Goal: Information Seeking & Learning: Learn about a topic

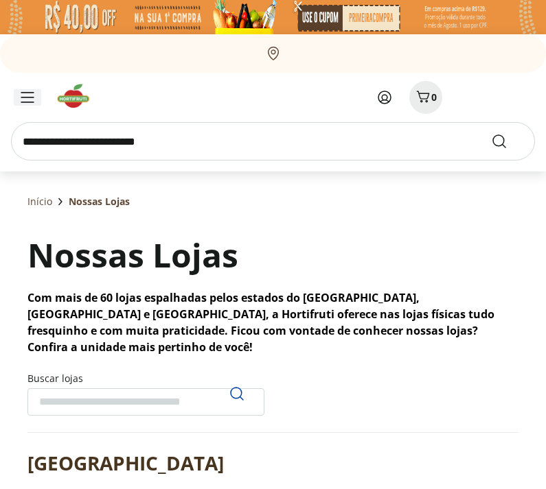
click at [23, 99] on icon "Menu" at bounding box center [28, 97] width 14 height 11
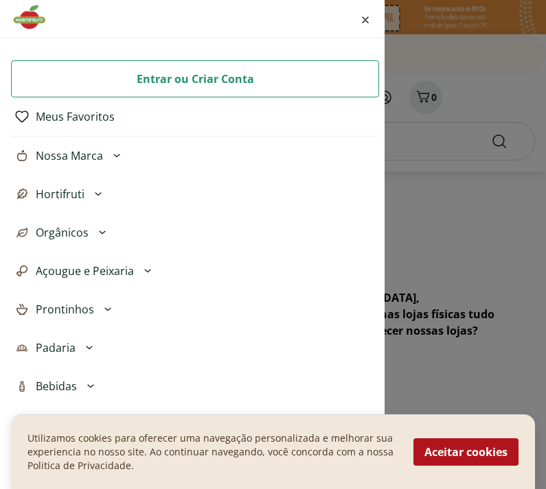
click at [426, 149] on div "Entrar ou Criar Conta Meus Favoritos Nossa Marca Açougue & Peixaria Congelados …" at bounding box center [273, 244] width 546 height 489
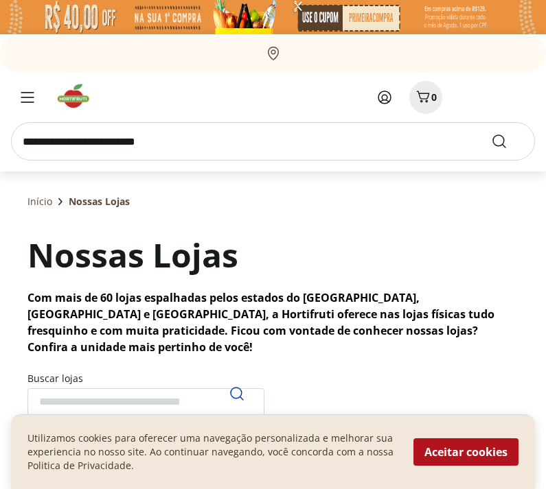
click at [275, 141] on input "search" at bounding box center [273, 141] width 524 height 38
type input "******"
click at [507, 141] on button "Submit Search" at bounding box center [507, 141] width 33 height 16
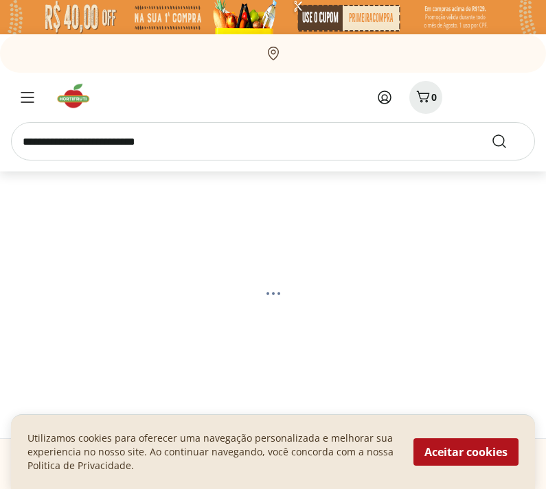
select select "**********"
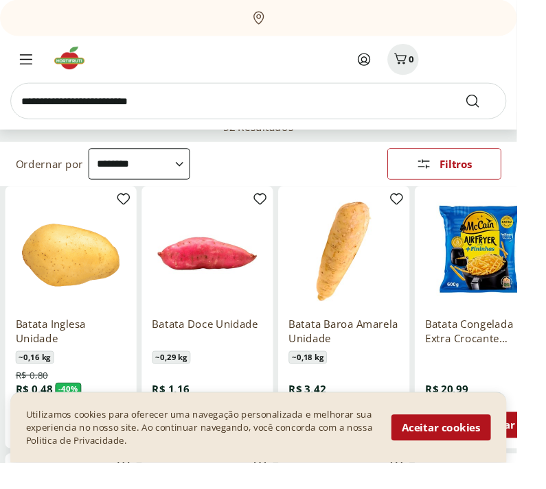
scroll to position [108, 0]
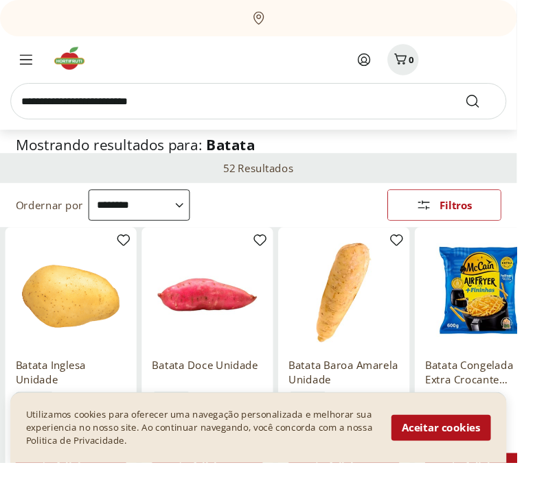
click at [353, 117] on input "search" at bounding box center [273, 107] width 524 height 38
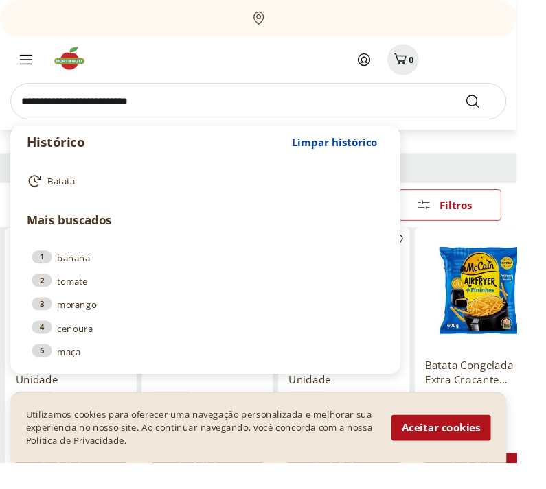
scroll to position [65, 0]
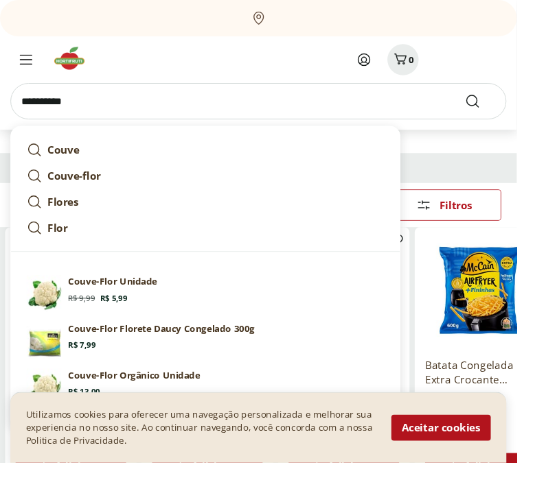
type input "**********"
click at [507, 107] on button "Submit Search" at bounding box center [507, 107] width 33 height 16
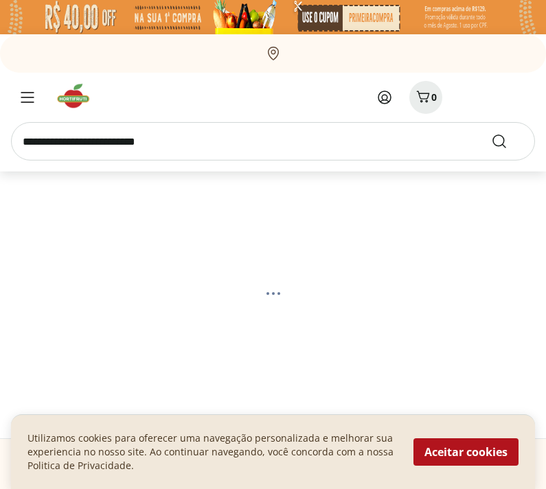
select select "**********"
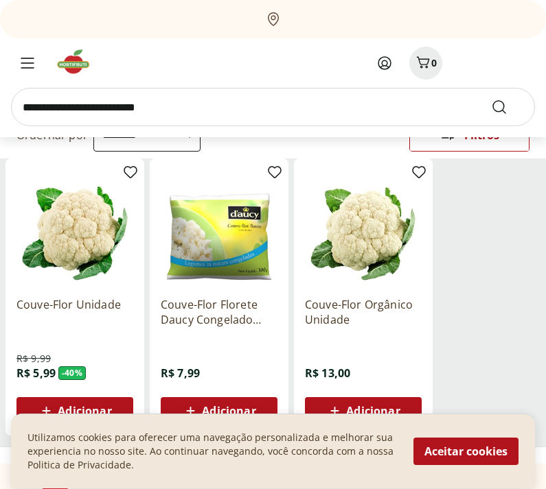
scroll to position [163, 0]
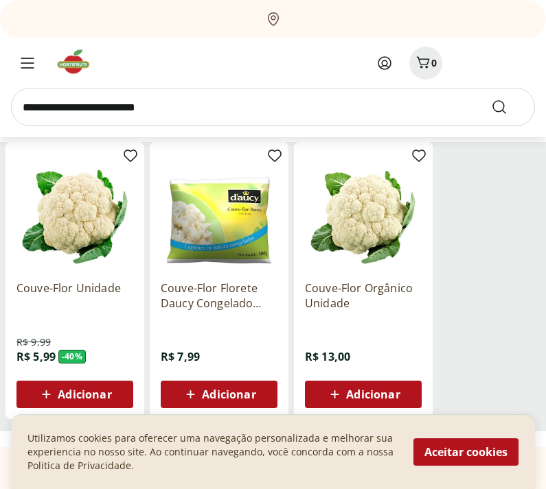
click at [108, 282] on p "Couve-Flor Unidade" at bounding box center [74, 296] width 117 height 30
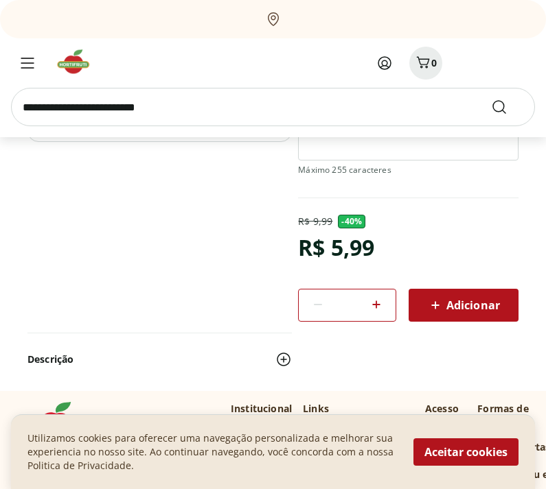
scroll to position [257, 0]
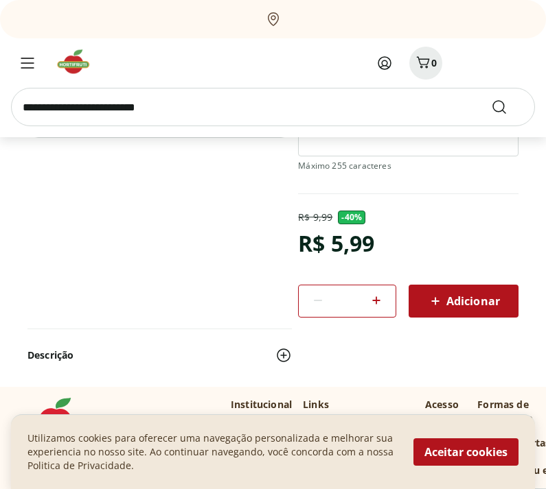
click at [290, 357] on img at bounding box center [283, 355] width 16 height 16
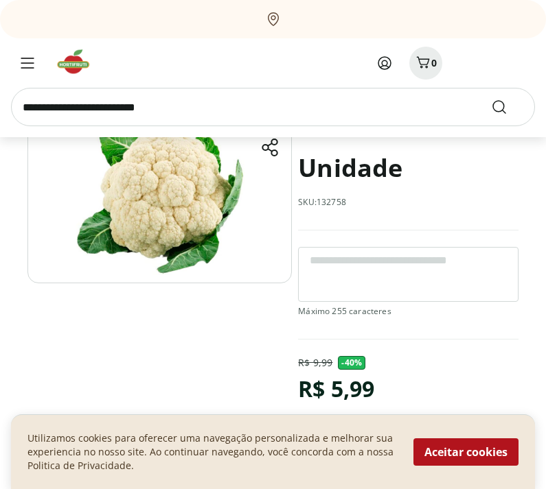
scroll to position [0, 0]
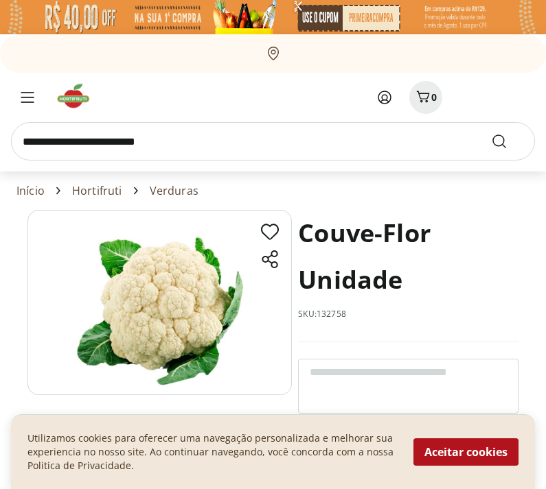
select select "**********"
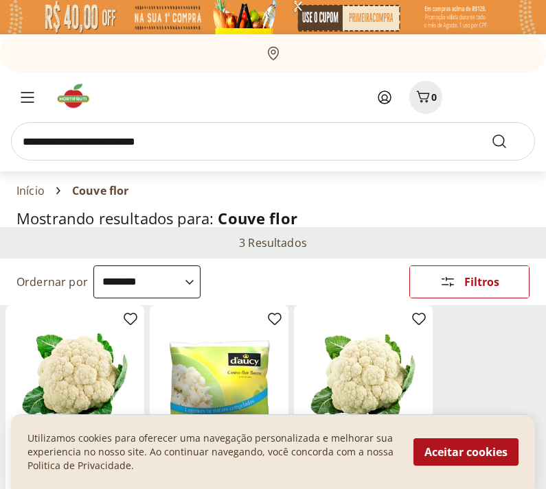
click at [232, 150] on input "search" at bounding box center [273, 141] width 524 height 38
type input "**********"
click at [507, 141] on button "Submit Search" at bounding box center [507, 141] width 33 height 16
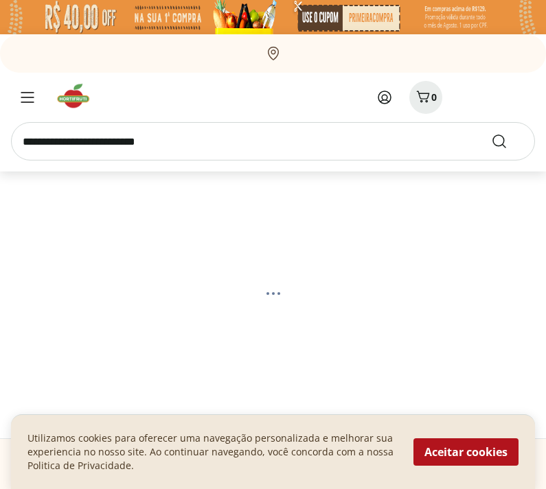
select select "**********"
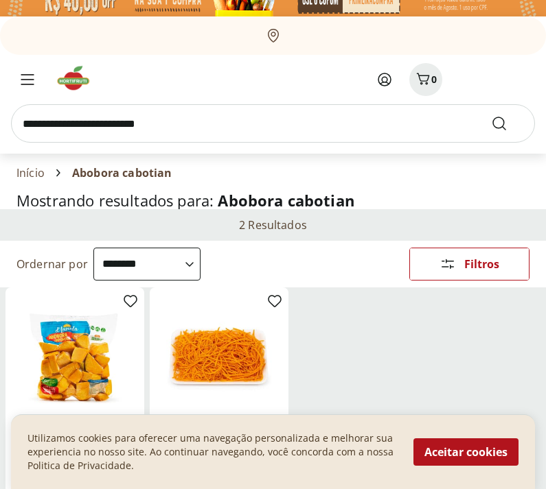
scroll to position [1, 0]
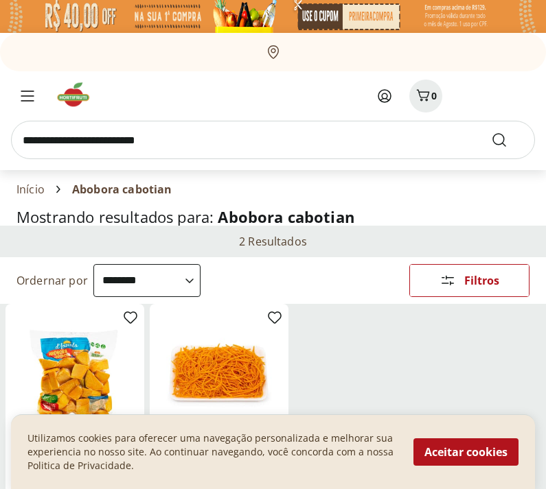
click at [401, 127] on input "search" at bounding box center [273, 140] width 524 height 38
type input "*******"
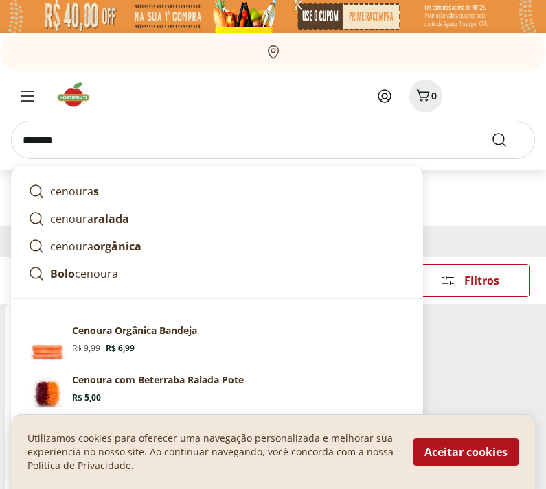
click at [507, 140] on button "Submit Search" at bounding box center [507, 140] width 33 height 16
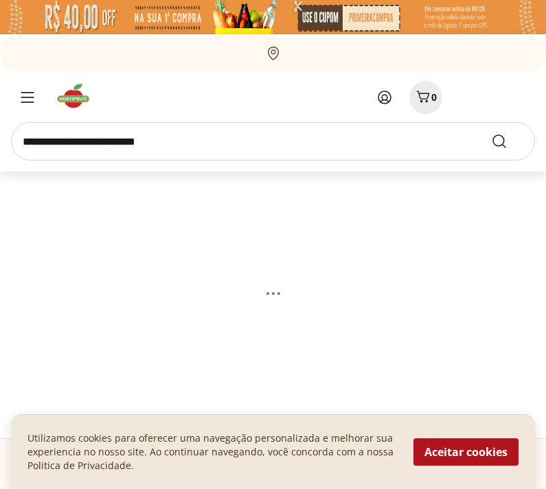
select select "**********"
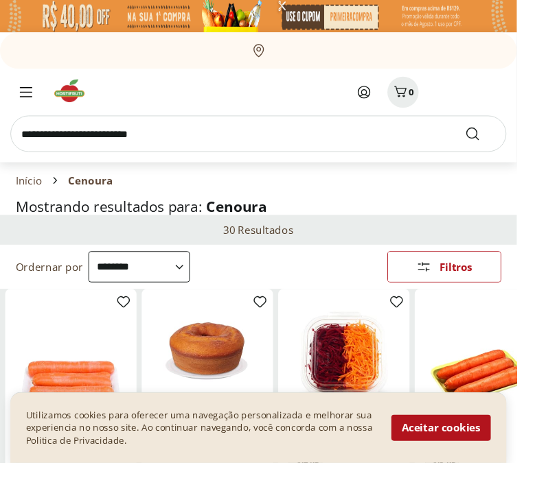
click at [42, 196] on link "Início" at bounding box center [30, 191] width 28 height 12
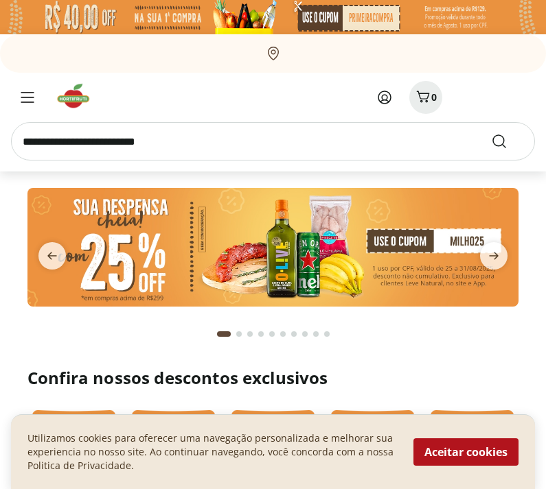
scroll to position [3, 0]
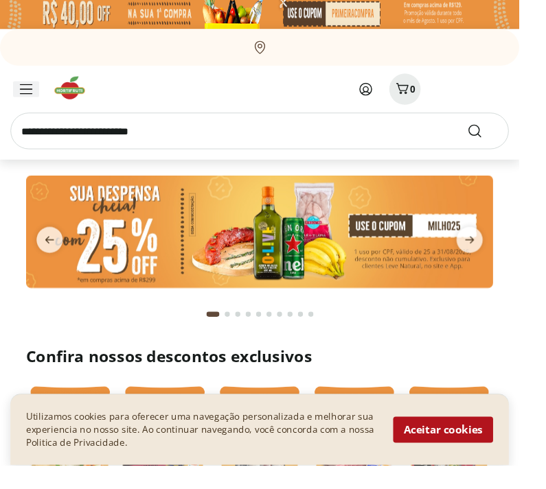
click at [30, 90] on icon "Menu" at bounding box center [28, 94] width 14 height 11
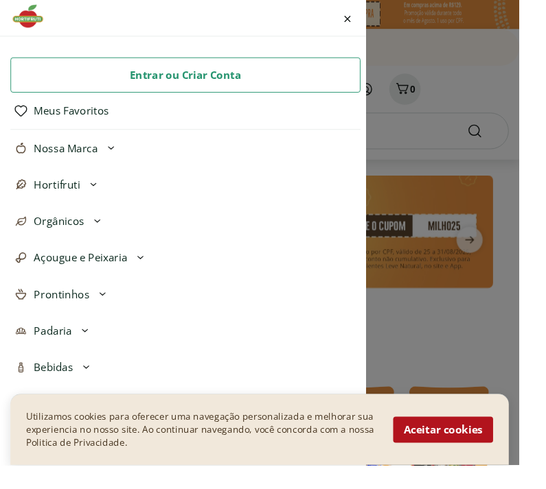
click at [90, 195] on icon at bounding box center [98, 194] width 16 height 16
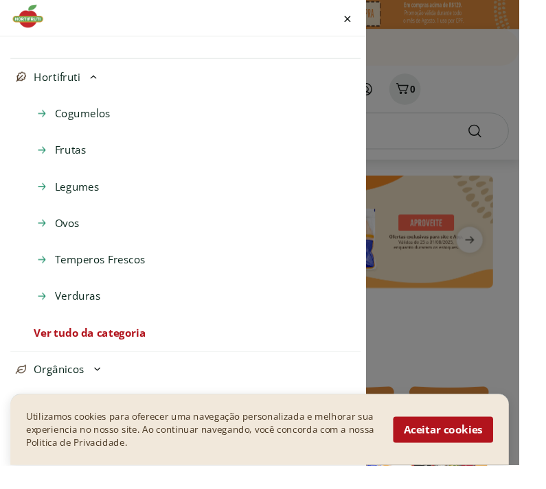
scroll to position [137, 0]
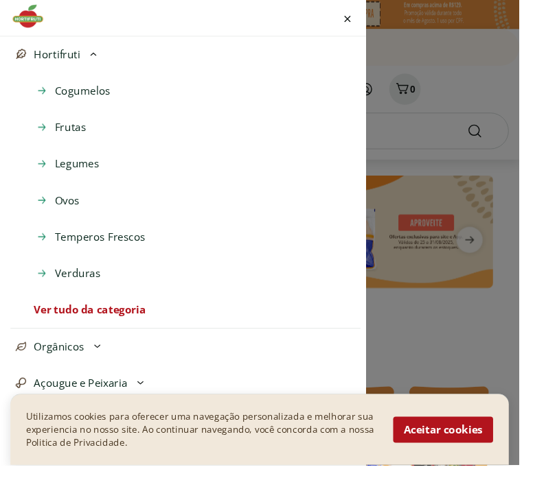
click at [112, 182] on li "Legumes" at bounding box center [206, 172] width 346 height 38
click at [86, 172] on span "Legumes" at bounding box center [81, 172] width 47 height 16
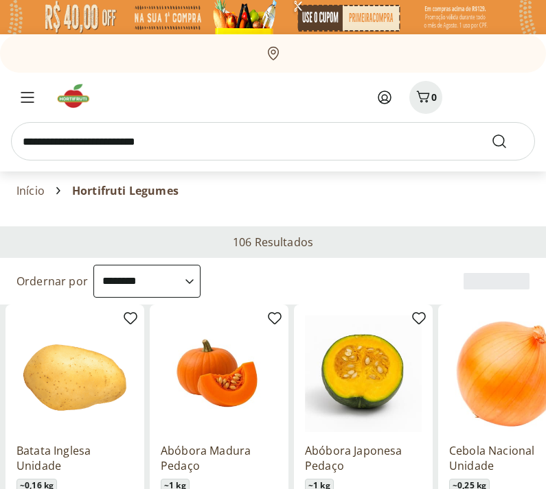
select select "**********"
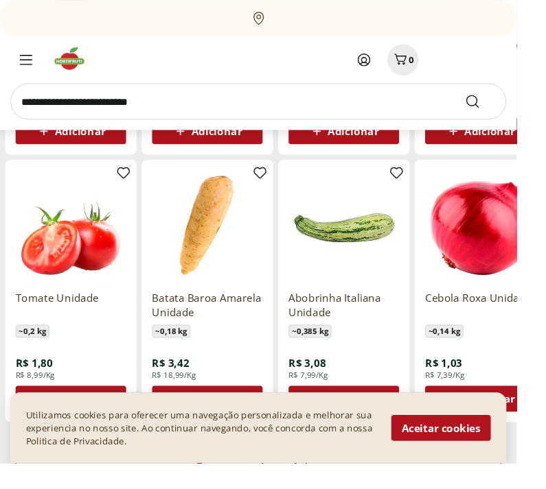
scroll to position [703, 0]
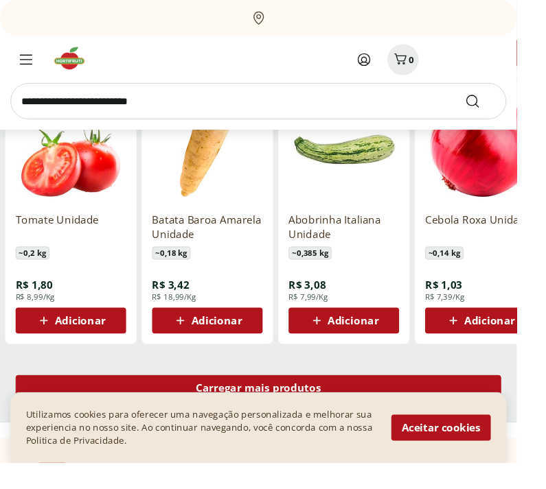
click at [505, 404] on div "Carregar mais produtos" at bounding box center [272, 410] width 513 height 27
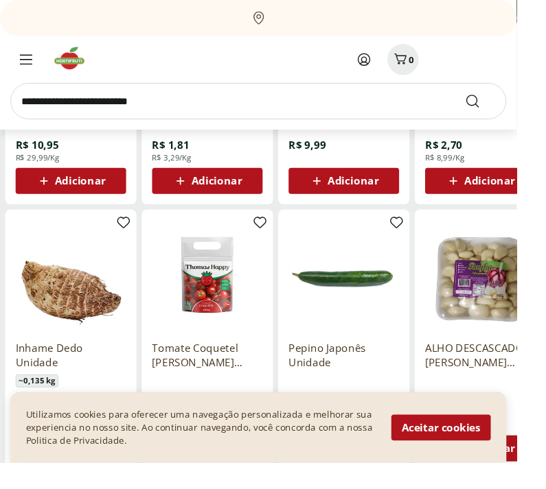
scroll to position [1503, 0]
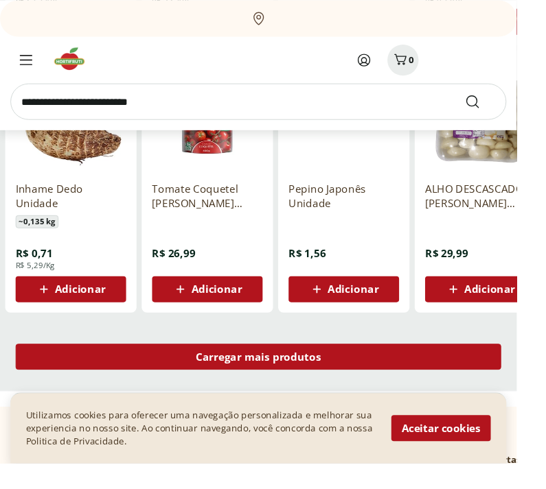
click at [509, 369] on div "Carregar mais produtos" at bounding box center [272, 376] width 513 height 27
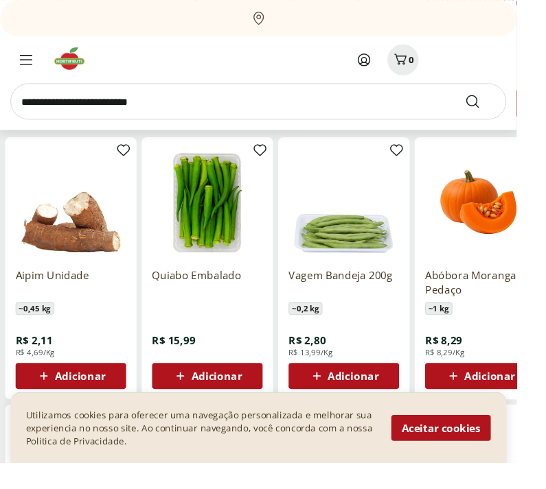
scroll to position [1874, 0]
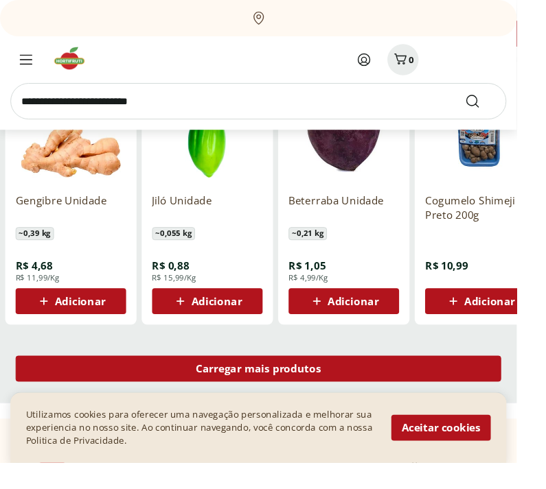
click at [503, 392] on div "Carregar mais produtos" at bounding box center [272, 389] width 513 height 27
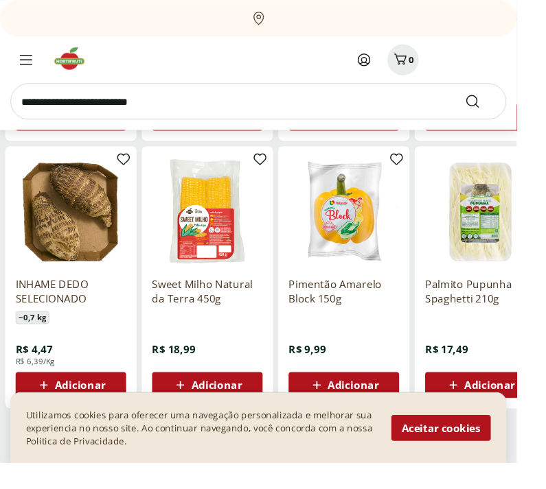
scroll to position [3278, 0]
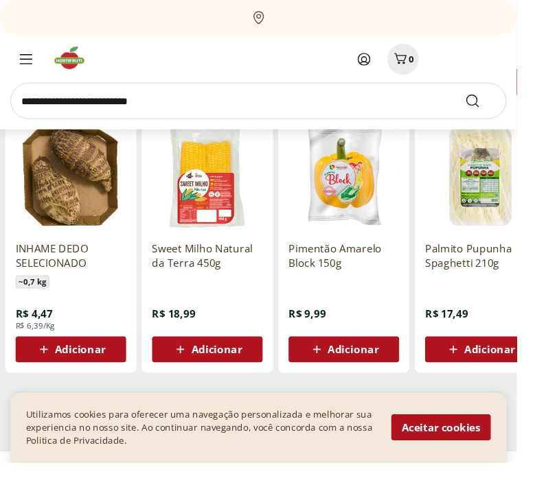
click at [512, 438] on div "Carregar mais produtos" at bounding box center [272, 441] width 513 height 27
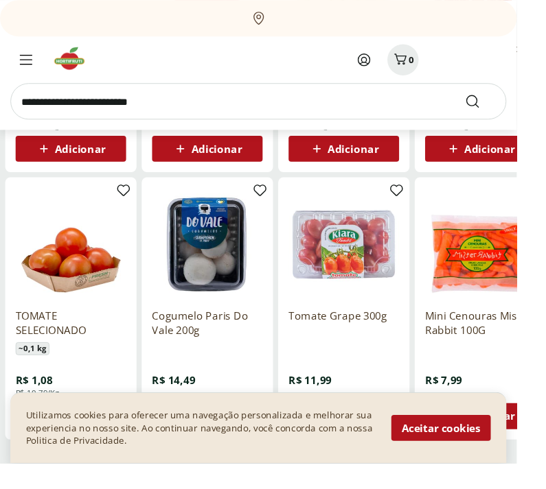
scroll to position [4100, 0]
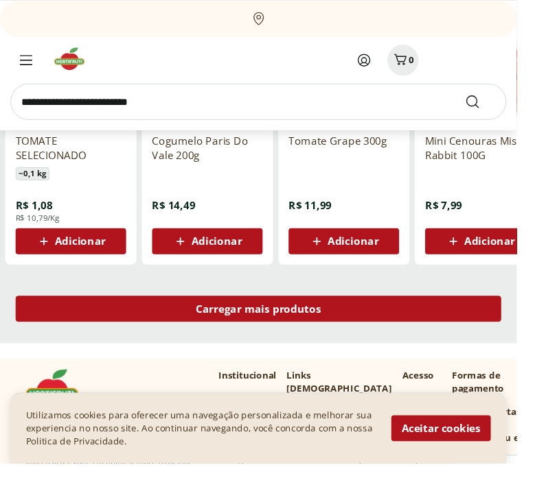
click at [500, 324] on div "Carregar mais produtos" at bounding box center [272, 325] width 513 height 27
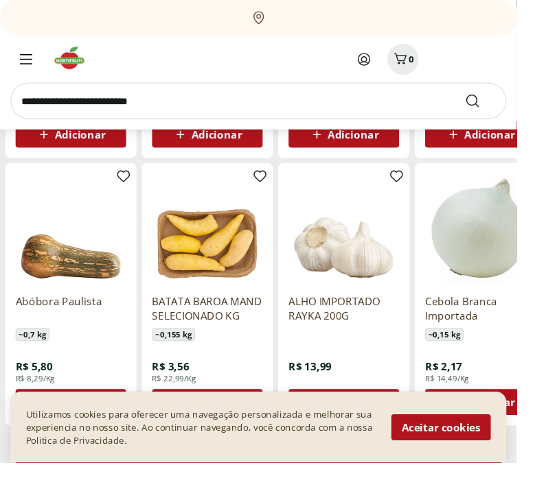
scroll to position [4977, 0]
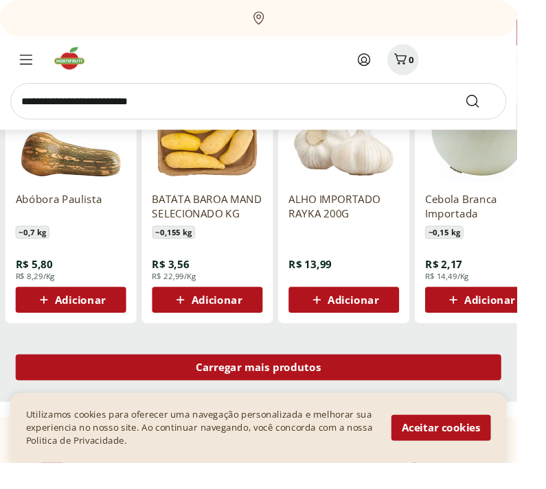
click at [498, 381] on div "Carregar mais produtos" at bounding box center [272, 388] width 513 height 27
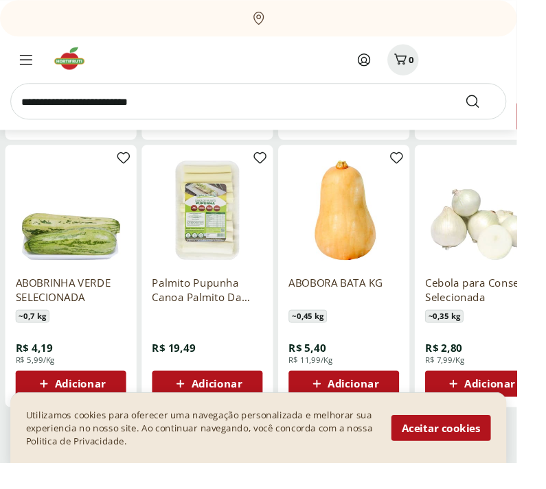
scroll to position [5841, 0]
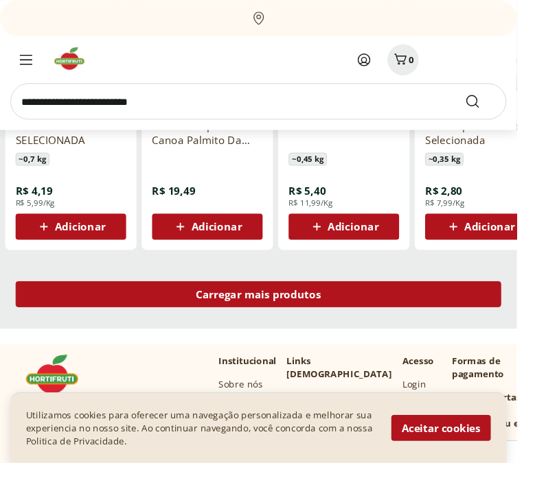
click at [504, 309] on div "Carregar mais produtos" at bounding box center [272, 310] width 513 height 27
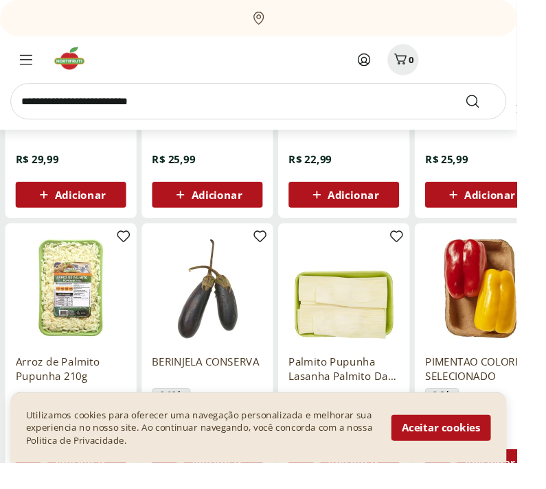
scroll to position [6626, 0]
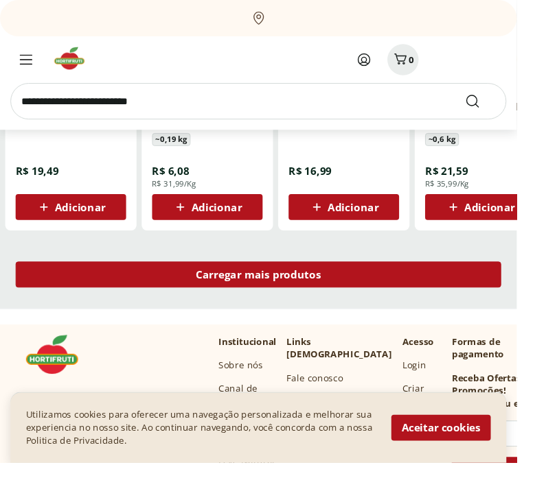
click at [504, 289] on div "Carregar mais produtos" at bounding box center [272, 290] width 513 height 27
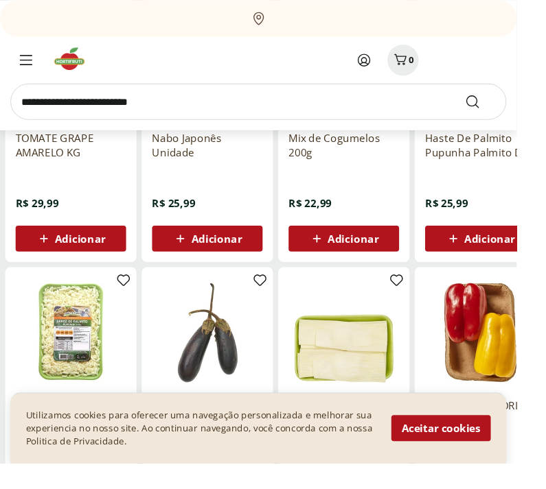
scroll to position [6562, 0]
